Goal: Task Accomplishment & Management: Use online tool/utility

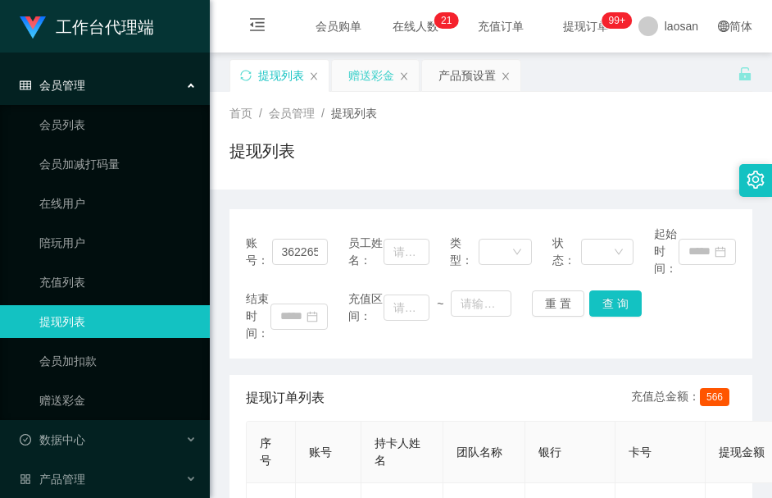
click at [380, 70] on div "赠送彩金" at bounding box center [371, 75] width 46 height 31
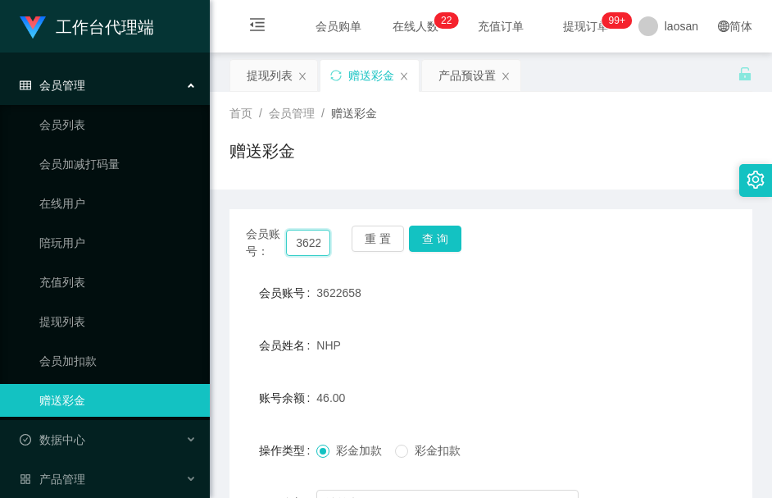
click at [308, 247] on input "3622658" at bounding box center [308, 243] width 44 height 26
paste input "L6406"
type input "L6406"
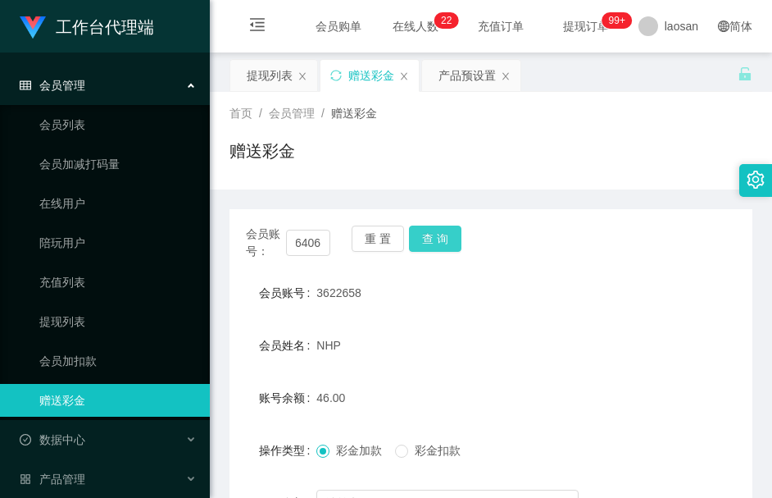
click at [445, 239] on button "查 询" at bounding box center [435, 238] width 52 height 26
click at [445, 239] on div "会员账号： L6406 重 置 查 询" at bounding box center [491, 242] width 523 height 34
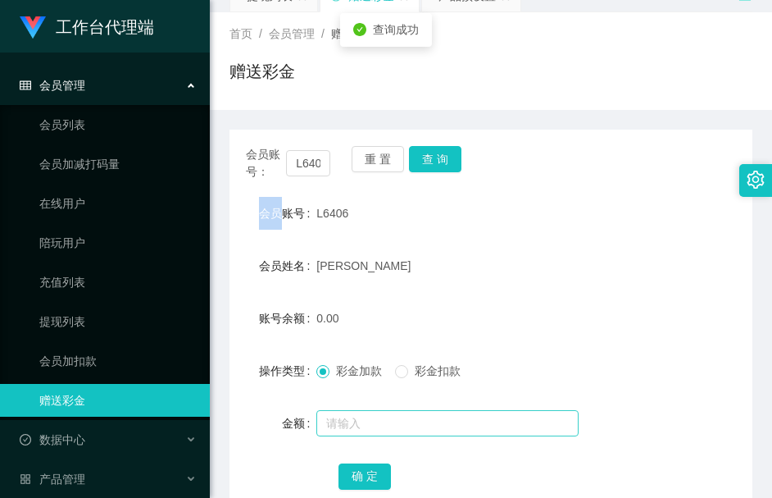
scroll to position [123, 0]
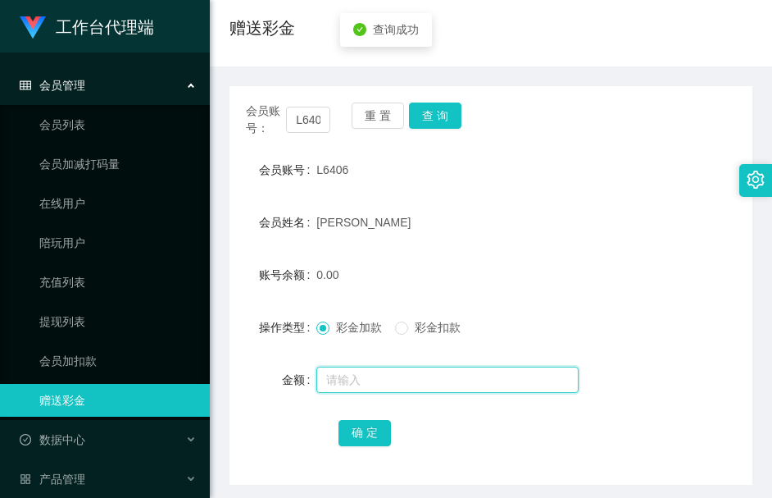
click at [381, 387] on input "text" at bounding box center [447, 379] width 262 height 26
type input "1000"
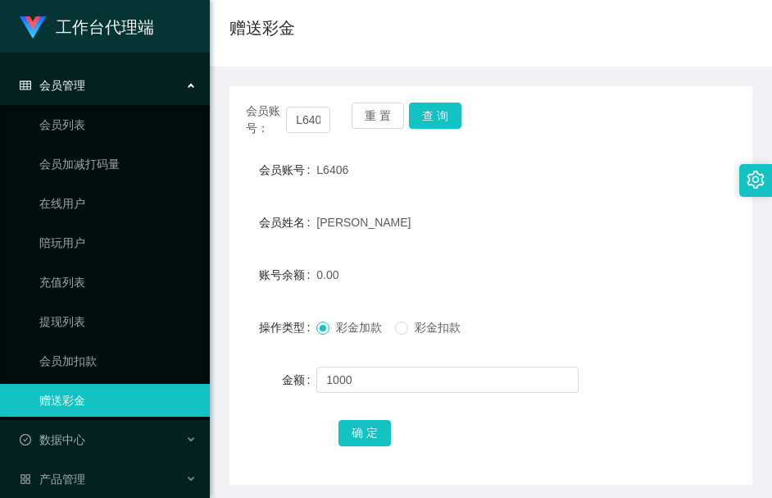
click at [370, 416] on div "确 定" at bounding box center [491, 432] width 305 height 33
click at [369, 421] on button "确 定" at bounding box center [365, 433] width 52 height 26
click at [311, 121] on input "L6406" at bounding box center [308, 120] width 44 height 26
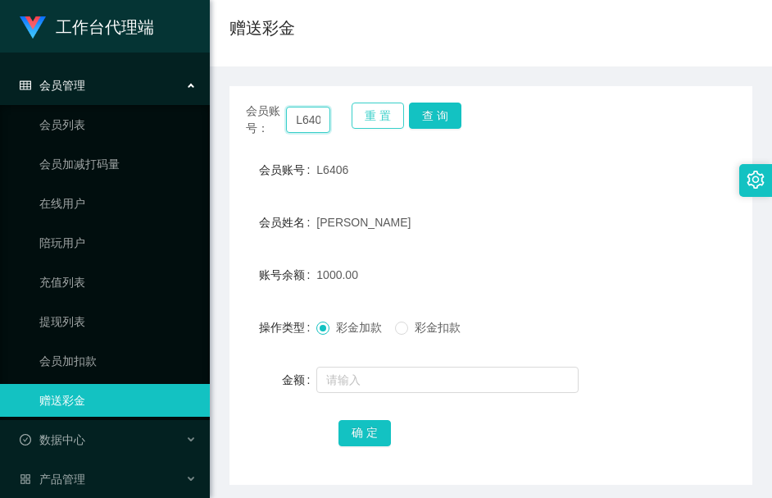
paste input "Master7020"
type input "Master7020"
click at [431, 119] on button "查 询" at bounding box center [435, 115] width 52 height 26
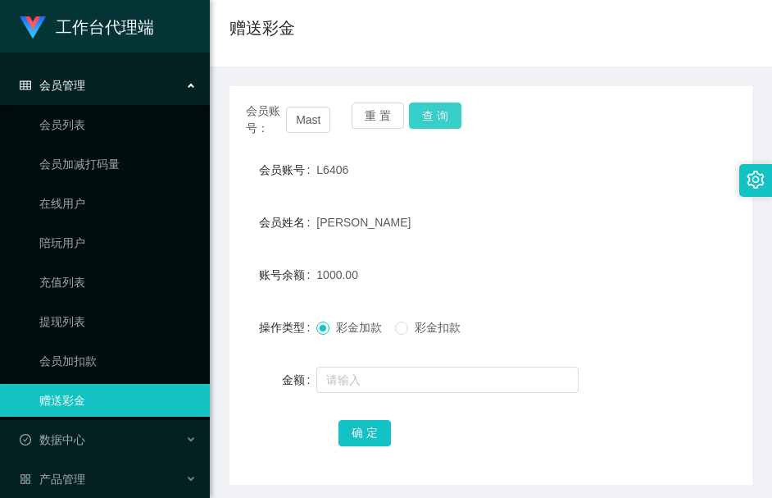
click at [431, 119] on button "查 询" at bounding box center [435, 115] width 52 height 26
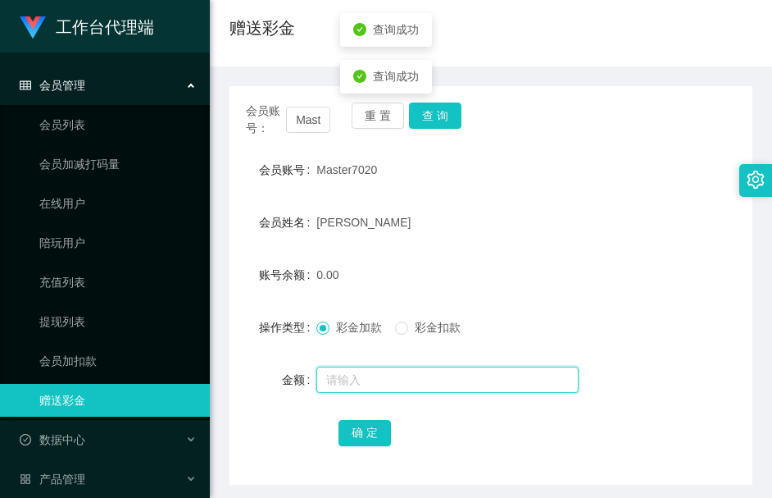
click at [411, 386] on input "text" at bounding box center [447, 379] width 262 height 26
type input "500"
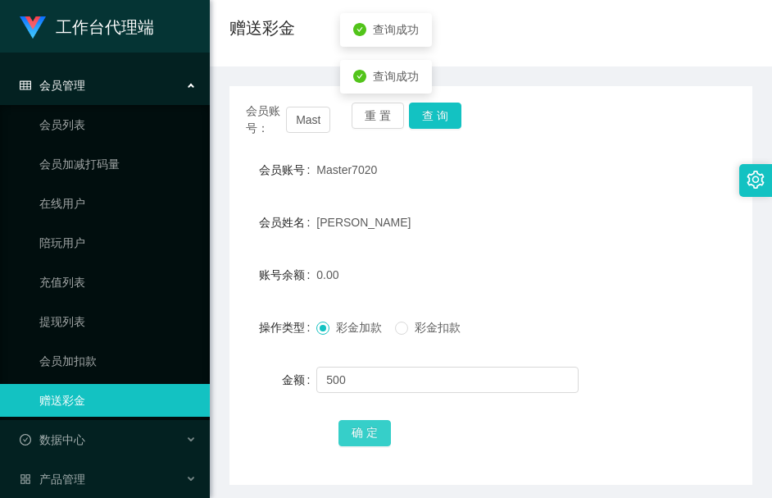
click at [357, 439] on button "确 定" at bounding box center [365, 433] width 52 height 26
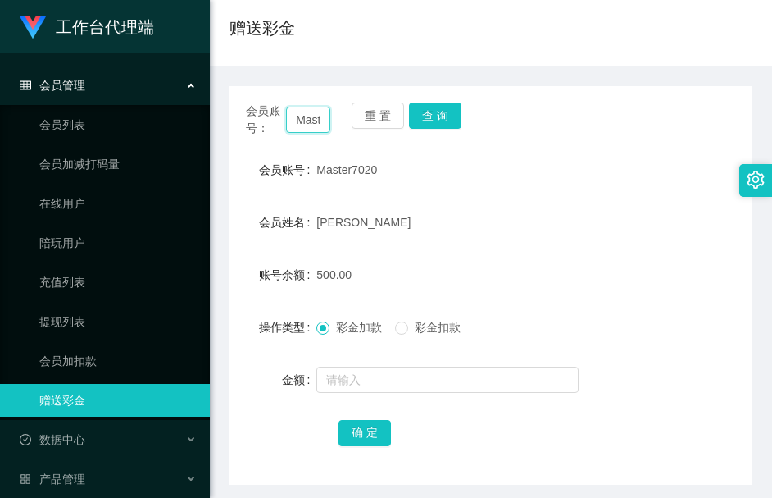
click at [303, 116] on input "Master7020" at bounding box center [308, 120] width 44 height 26
click at [436, 119] on button "查 询" at bounding box center [435, 115] width 52 height 26
